Goal: Information Seeking & Learning: Learn about a topic

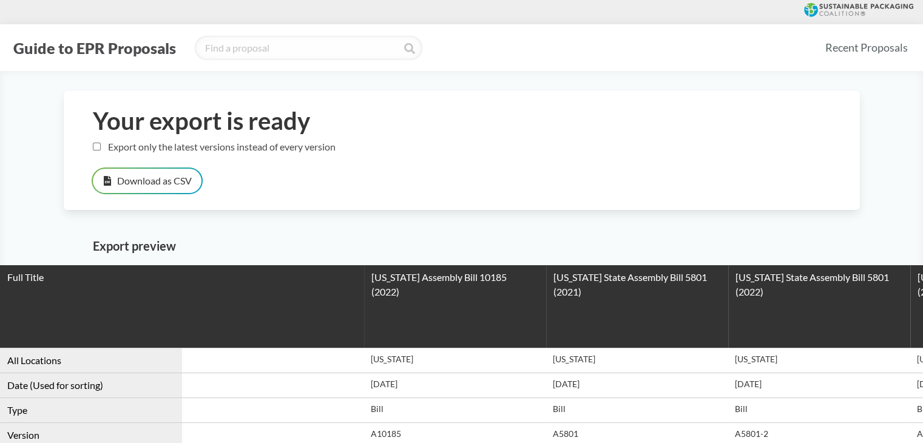
click at [112, 56] on button "Guide to EPR Proposals" at bounding box center [95, 47] width 170 height 19
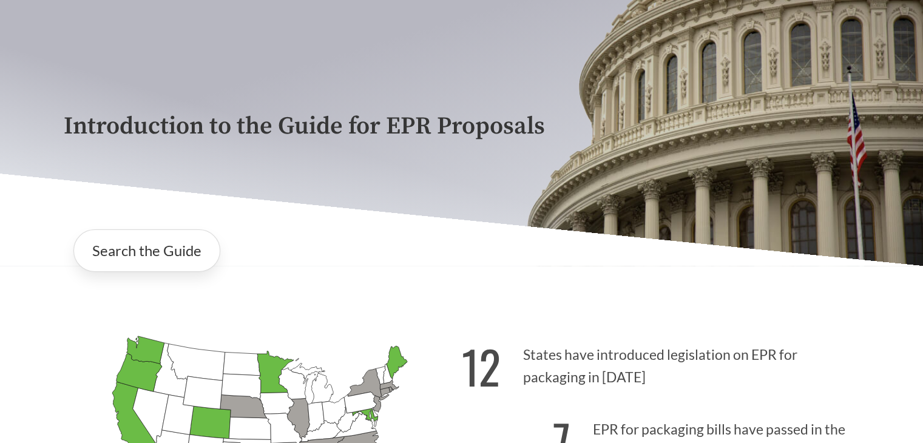
scroll to position [182, 0]
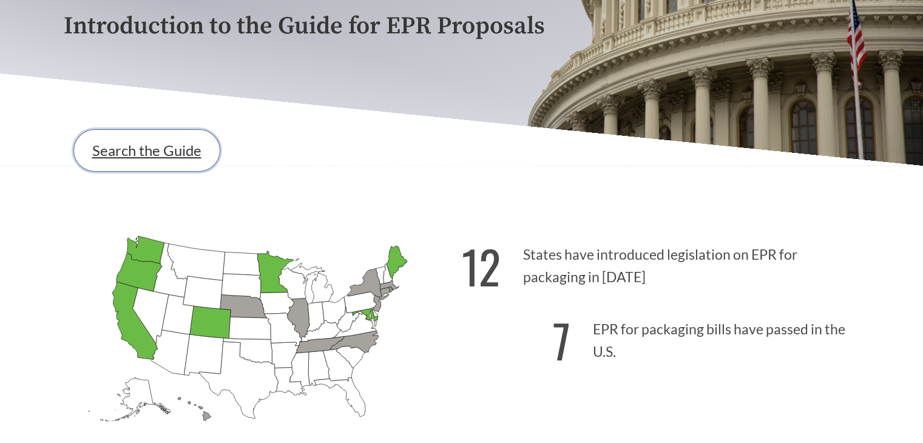
click at [148, 168] on link "Search the Guide" at bounding box center [146, 150] width 147 height 42
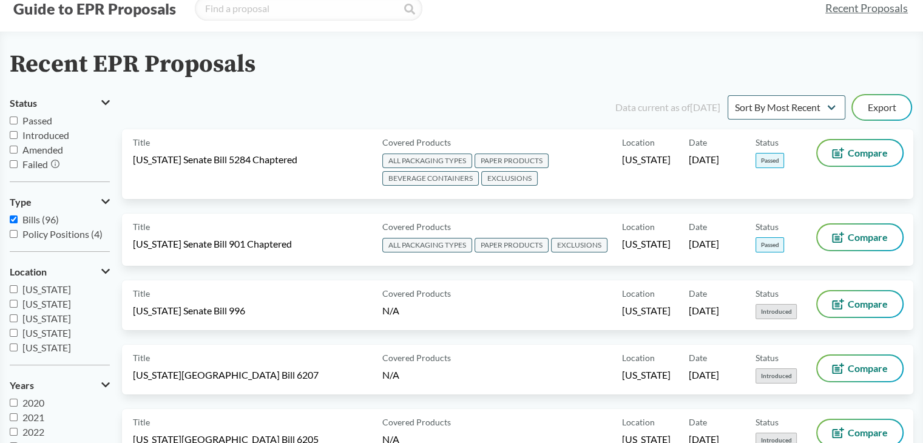
scroll to position [61, 0]
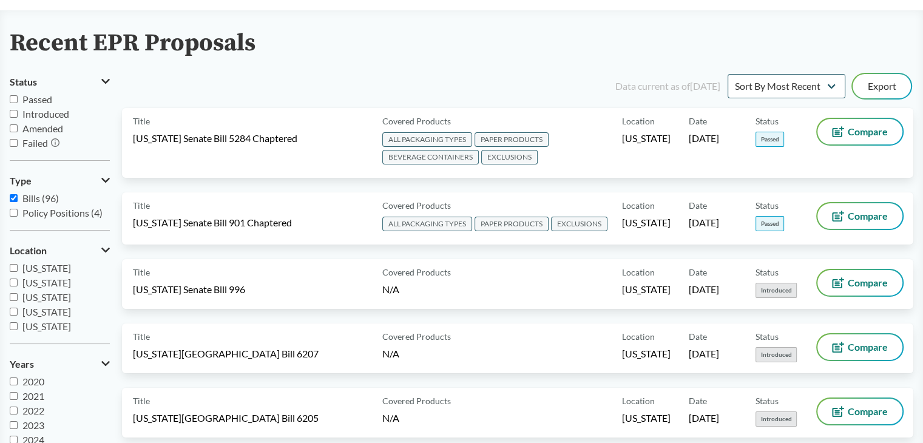
click at [16, 97] on input "Passed" at bounding box center [14, 99] width 8 height 8
checkbox input "true"
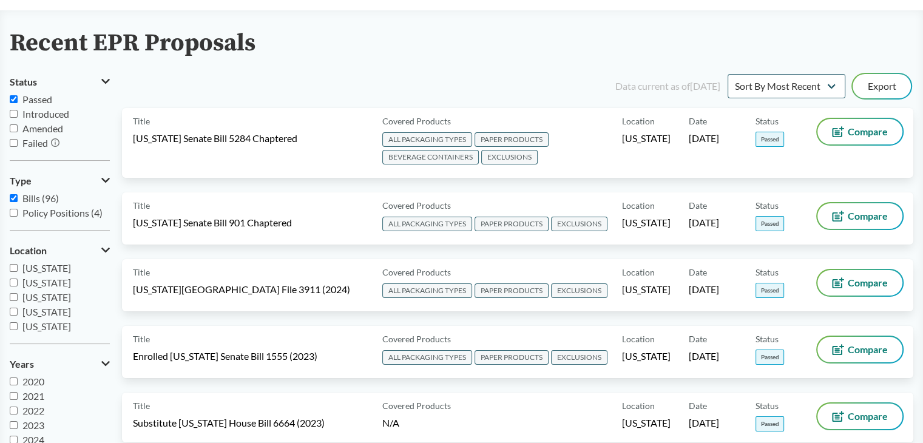
click at [36, 276] on label "[US_STATE]" at bounding box center [60, 283] width 100 height 15
click at [18, 279] on input "[US_STATE]" at bounding box center [14, 283] width 8 height 8
checkbox input "true"
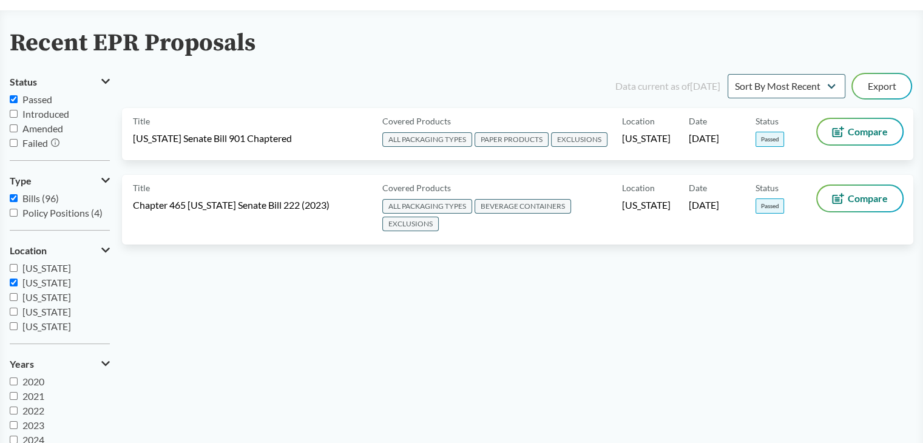
click at [40, 265] on span "[US_STATE]" at bounding box center [46, 268] width 49 height 12
click at [18, 265] on input "[US_STATE]" at bounding box center [14, 268] width 8 height 8
checkbox input "true"
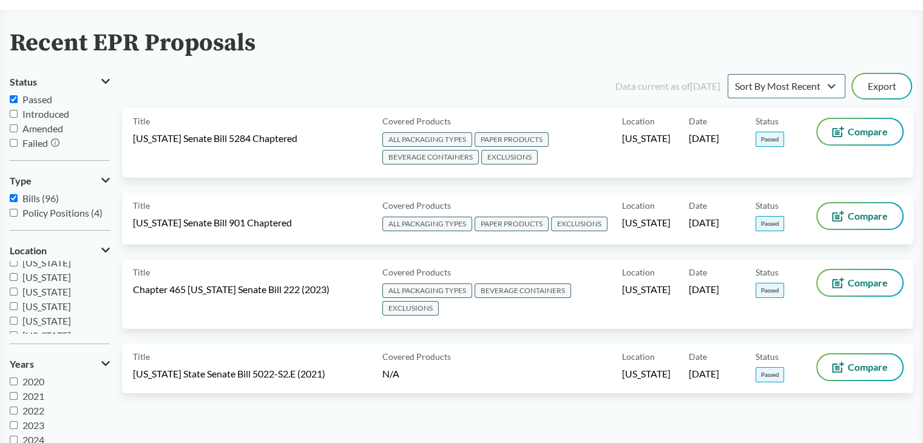
scroll to position [182, 0]
click at [55, 279] on span "[US_STATE]" at bounding box center [46, 275] width 49 height 12
click at [18, 279] on input "[US_STATE]" at bounding box center [14, 275] width 8 height 8
checkbox input "true"
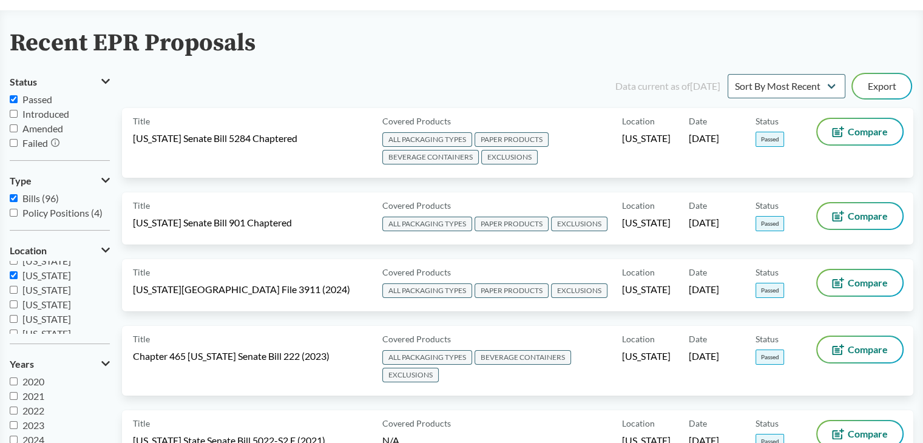
click at [53, 308] on span "[US_STATE]" at bounding box center [46, 305] width 49 height 12
click at [18, 308] on input "[US_STATE]" at bounding box center [14, 304] width 8 height 8
checkbox input "true"
click at [55, 320] on span "[US_STATE]" at bounding box center [46, 319] width 49 height 12
click at [18, 320] on input "[US_STATE]" at bounding box center [14, 319] width 8 height 8
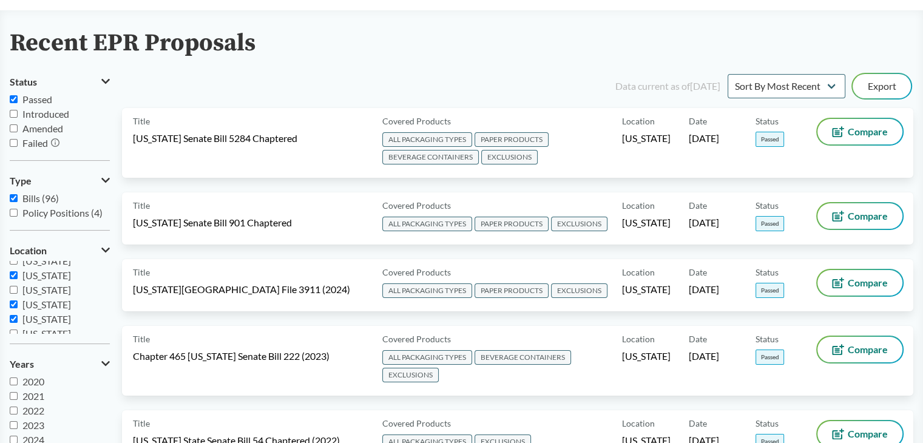
checkbox input "true"
click at [49, 311] on span "[US_STATE]" at bounding box center [46, 312] width 49 height 12
click at [18, 311] on input "[US_STATE]" at bounding box center [14, 312] width 8 height 8
checkbox input "true"
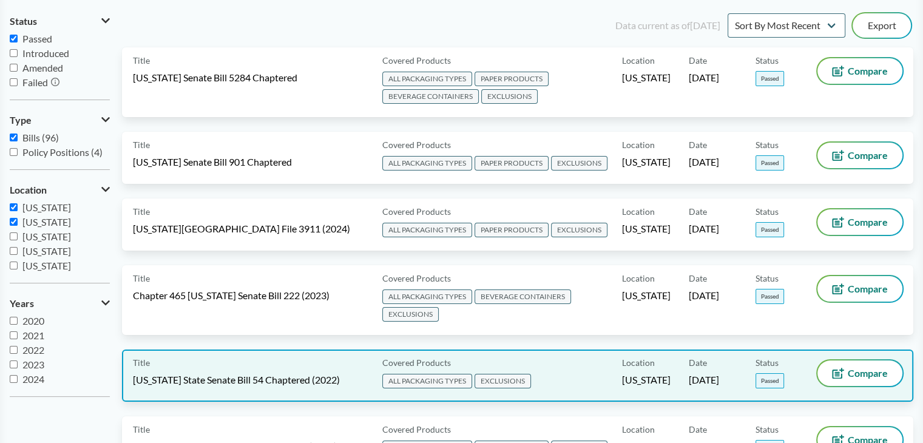
scroll to position [0, 0]
